Goal: Navigation & Orientation: Find specific page/section

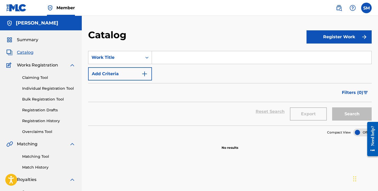
click at [47, 83] on div "Claiming Tool Individual Registration Tool Bulk Registration Tool Registration …" at bounding box center [40, 101] width 69 height 66
click at [49, 43] on div "Summary Catalog Works Registration Claiming Tool Individual Registration Tool B…" at bounding box center [41, 165] width 82 height 271
click at [48, 41] on div "Summary" at bounding box center [40, 40] width 69 height 6
click at [36, 39] on span "Summary" at bounding box center [27, 40] width 21 height 6
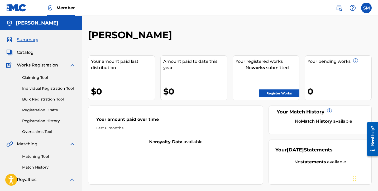
click at [34, 83] on div "Claiming Tool Individual Registration Tool Bulk Registration Tool Registration …" at bounding box center [40, 101] width 69 height 66
click at [36, 77] on link "Claiming Tool" at bounding box center [48, 78] width 53 height 6
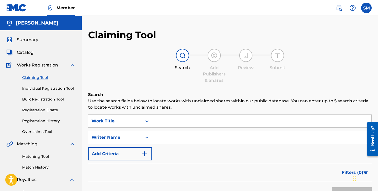
click at [34, 88] on link "Individual Registration Tool" at bounding box center [48, 89] width 53 height 6
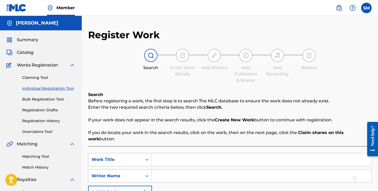
click at [32, 96] on div "Claiming Tool Individual Registration Tool Bulk Registration Tool Registration …" at bounding box center [40, 101] width 69 height 66
click at [33, 53] on div "Catalog" at bounding box center [40, 52] width 69 height 6
click at [28, 53] on span "Catalog" at bounding box center [25, 52] width 17 height 6
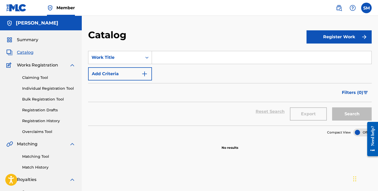
click at [38, 45] on div "Summary Catalog Works Registration Claiming Tool Individual Registration Tool B…" at bounding box center [41, 165] width 82 height 271
click at [20, 37] on span "Summary" at bounding box center [27, 40] width 21 height 6
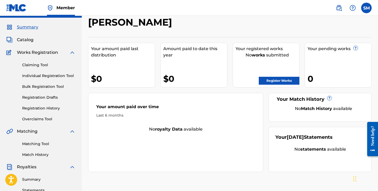
scroll to position [16, 0]
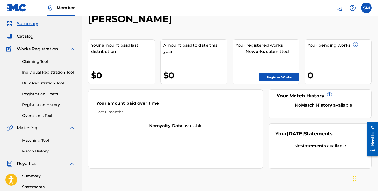
click at [71, 128] on img at bounding box center [72, 128] width 6 height 6
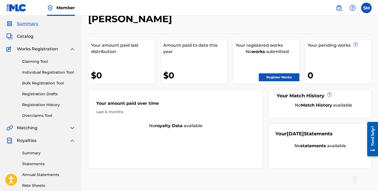
click at [71, 128] on img at bounding box center [72, 128] width 6 height 6
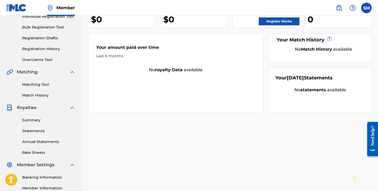
scroll to position [75, 0]
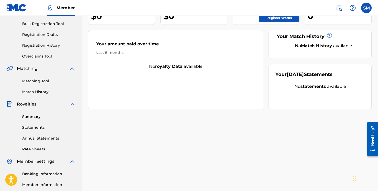
click at [43, 118] on link "Summary" at bounding box center [48, 117] width 53 height 6
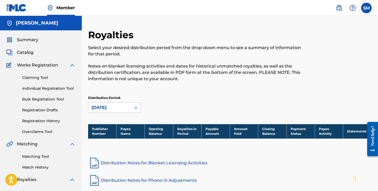
click at [31, 36] on div "Summary Catalog Works Registration Claiming Tool Individual Registration Tool B…" at bounding box center [41, 165] width 82 height 271
click at [31, 37] on span "Summary" at bounding box center [27, 40] width 21 height 6
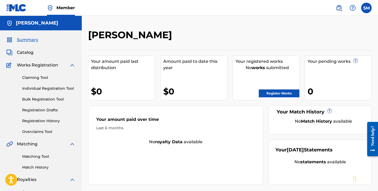
click at [29, 53] on span "Catalog" at bounding box center [25, 52] width 17 height 6
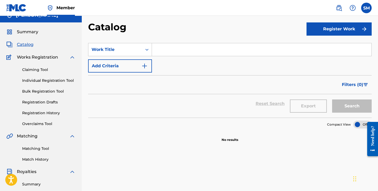
scroll to position [8, 0]
click at [40, 70] on link "Claiming Tool" at bounding box center [48, 70] width 53 height 6
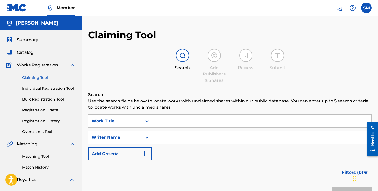
click at [39, 87] on link "Individual Registration Tool" at bounding box center [48, 89] width 53 height 6
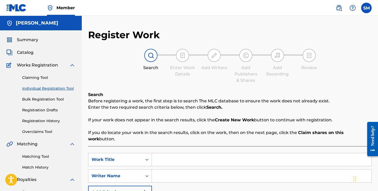
click at [42, 100] on link "Bulk Registration Tool" at bounding box center [48, 99] width 53 height 6
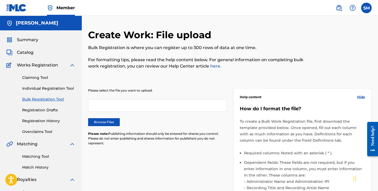
click at [41, 118] on div "Claiming Tool Individual Registration Tool Bulk Registration Tool Registration …" at bounding box center [40, 101] width 69 height 66
click at [40, 122] on link "Registration History" at bounding box center [48, 121] width 53 height 6
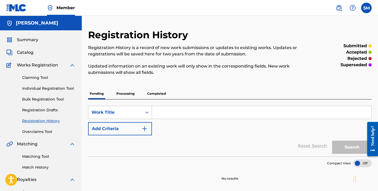
click at [38, 129] on div "Claiming Tool Individual Registration Tool Bulk Registration Tool Registration …" at bounding box center [40, 101] width 69 height 66
click at [38, 134] on link "Overclaims Tool" at bounding box center [48, 132] width 53 height 6
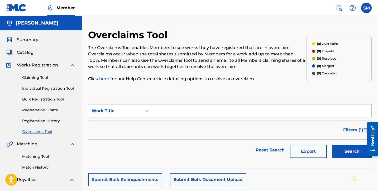
click at [44, 38] on div "Summary" at bounding box center [40, 40] width 69 height 6
click at [31, 40] on span "Summary" at bounding box center [27, 40] width 21 height 6
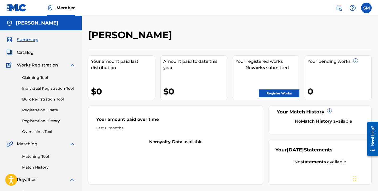
click at [44, 64] on span "Works Registration" at bounding box center [37, 65] width 41 height 6
click at [71, 64] on img at bounding box center [72, 65] width 6 height 6
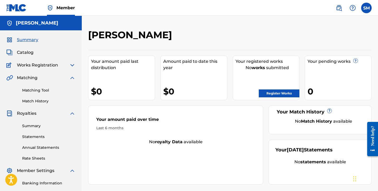
click at [73, 78] on img at bounding box center [72, 78] width 6 height 6
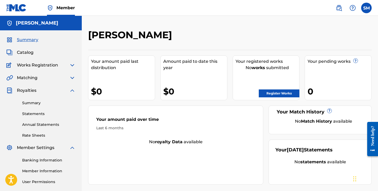
click at [71, 88] on img at bounding box center [72, 90] width 6 height 6
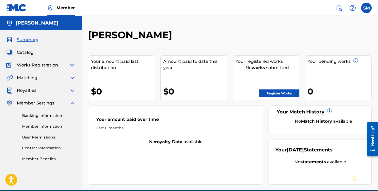
click at [71, 102] on img at bounding box center [72, 103] width 6 height 6
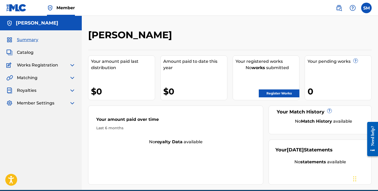
click at [30, 24] on h5 "[PERSON_NAME]" at bounding box center [37, 23] width 42 height 6
click at [55, 67] on span "Works Registration" at bounding box center [37, 65] width 41 height 6
click at [71, 65] on img at bounding box center [72, 65] width 6 height 6
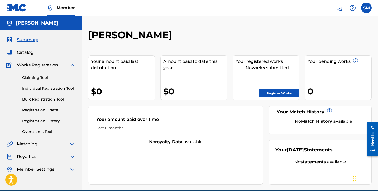
click at [73, 65] on img at bounding box center [72, 65] width 6 height 6
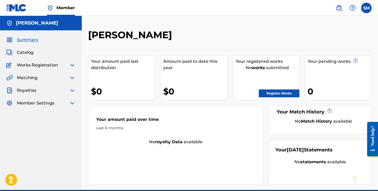
click at [62, 57] on div "Summary Catalog Works Registration Claiming Tool Individual Registration Tool B…" at bounding box center [41, 71] width 82 height 82
click at [31, 54] on span "Catalog" at bounding box center [25, 52] width 17 height 6
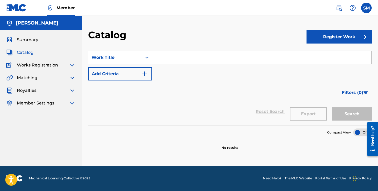
click at [33, 54] on span "Catalog" at bounding box center [25, 52] width 17 height 6
click at [25, 56] on div "Summary Catalog Works Registration Claiming Tool Individual Registration Tool B…" at bounding box center [41, 71] width 82 height 82
click at [25, 55] on span "Catalog" at bounding box center [25, 52] width 17 height 6
click at [43, 78] on div "Matching" at bounding box center [40, 78] width 69 height 6
click at [74, 73] on div "Summary Catalog Works Registration Claiming Tool Individual Registration Tool B…" at bounding box center [41, 71] width 82 height 82
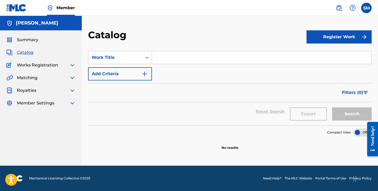
click at [73, 75] on img at bounding box center [72, 78] width 6 height 6
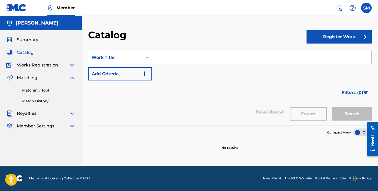
click at [70, 79] on img at bounding box center [72, 78] width 6 height 6
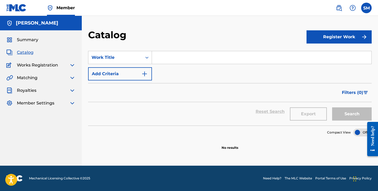
click at [71, 66] on img at bounding box center [72, 65] width 6 height 6
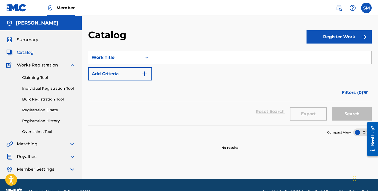
click at [55, 122] on link "Registration History" at bounding box center [48, 121] width 53 height 6
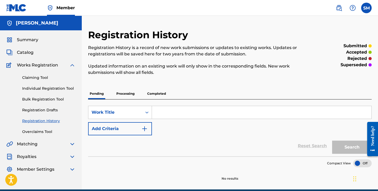
click at [51, 40] on div "Summary" at bounding box center [40, 40] width 69 height 6
click at [22, 43] on div "Summary Catalog Works Registration Claiming Tool Individual Registration Tool B…" at bounding box center [41, 104] width 82 height 148
click at [23, 36] on div "Summary Catalog Works Registration Claiming Tool Individual Registration Tool B…" at bounding box center [41, 104] width 82 height 148
click at [22, 40] on span "Summary" at bounding box center [27, 40] width 21 height 6
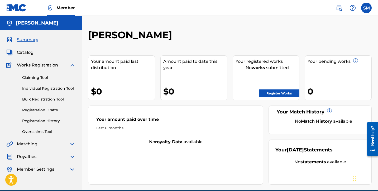
click at [37, 66] on span "Works Registration" at bounding box center [37, 65] width 41 height 6
click at [33, 54] on div "Catalog" at bounding box center [40, 52] width 69 height 6
click at [28, 51] on span "Catalog" at bounding box center [25, 52] width 17 height 6
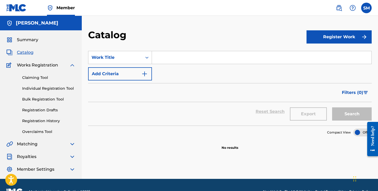
click at [38, 67] on span "Works Registration" at bounding box center [37, 65] width 41 height 6
click at [32, 67] on span "Works Registration" at bounding box center [37, 65] width 41 height 6
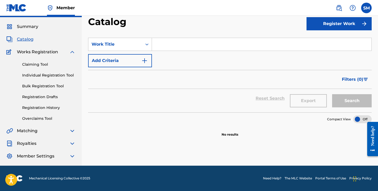
scroll to position [13, 0]
